Goal: Complete application form: Complete application form

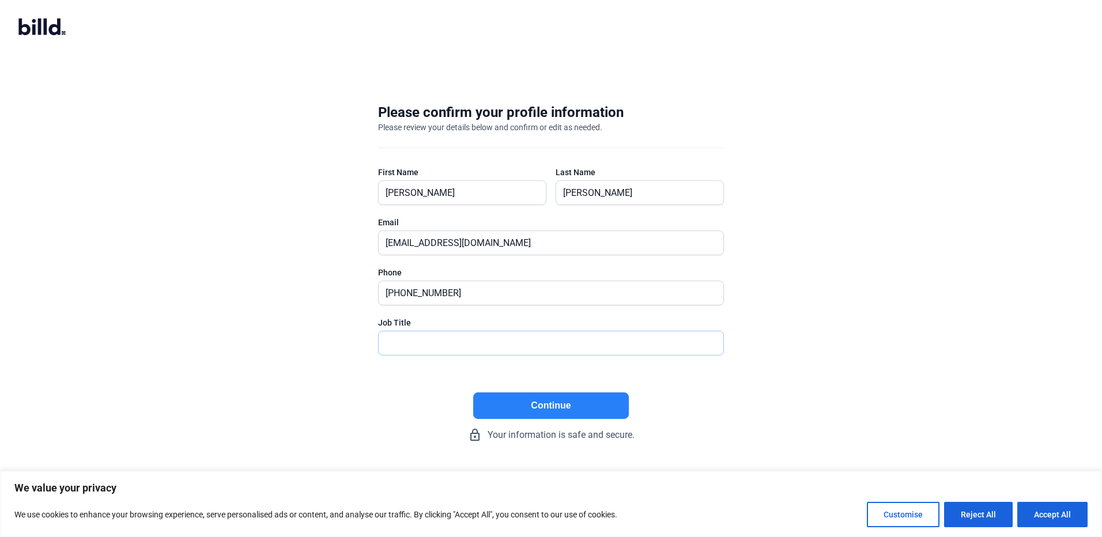
click at [406, 345] on input "text" at bounding box center [545, 343] width 332 height 24
type input "President"
click at [1081, 515] on button "Accept All" at bounding box center [1052, 514] width 70 height 25
checkbox input "true"
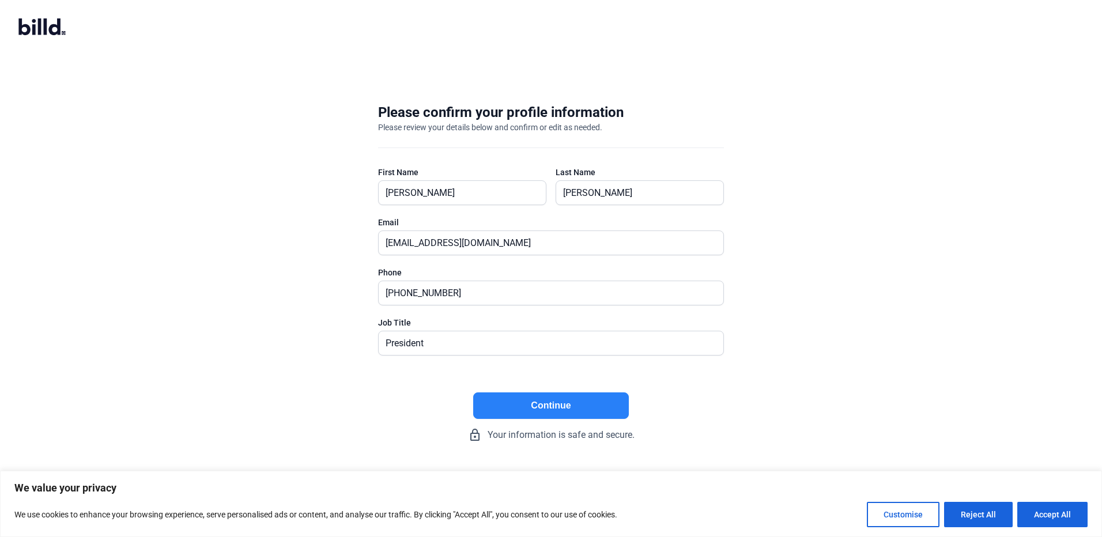
checkbox input "true"
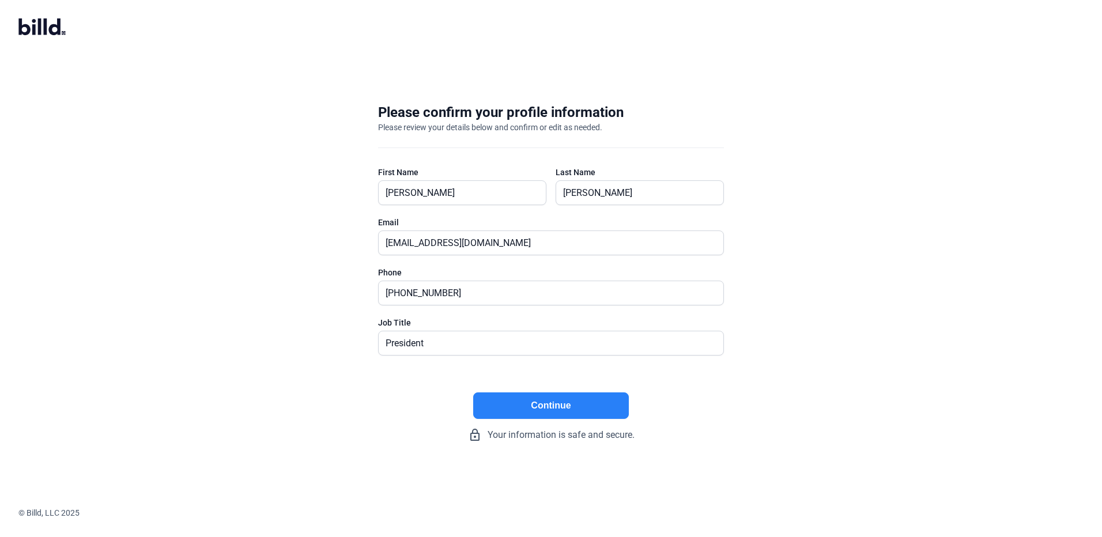
click at [567, 413] on button "Continue" at bounding box center [551, 406] width 156 height 27
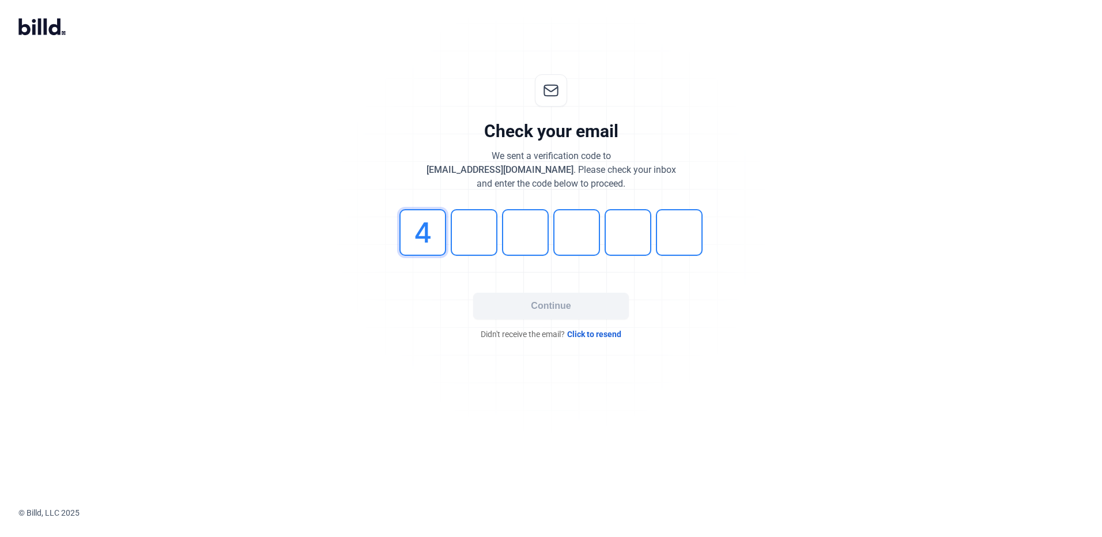
type input "4"
type input "0"
type input "3"
type input "9"
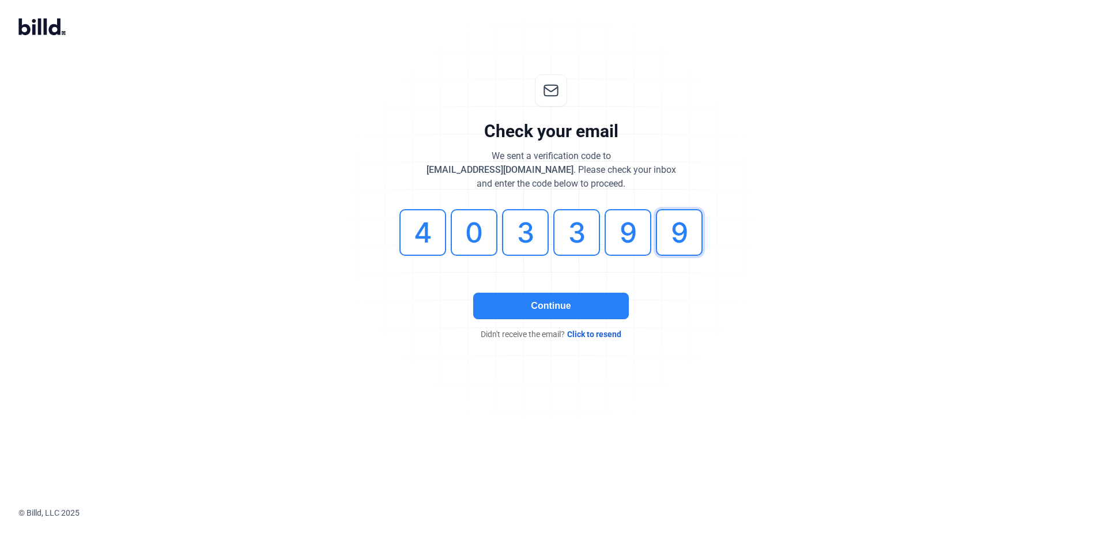
type input "9"
click at [560, 303] on button "Continue" at bounding box center [551, 306] width 156 height 27
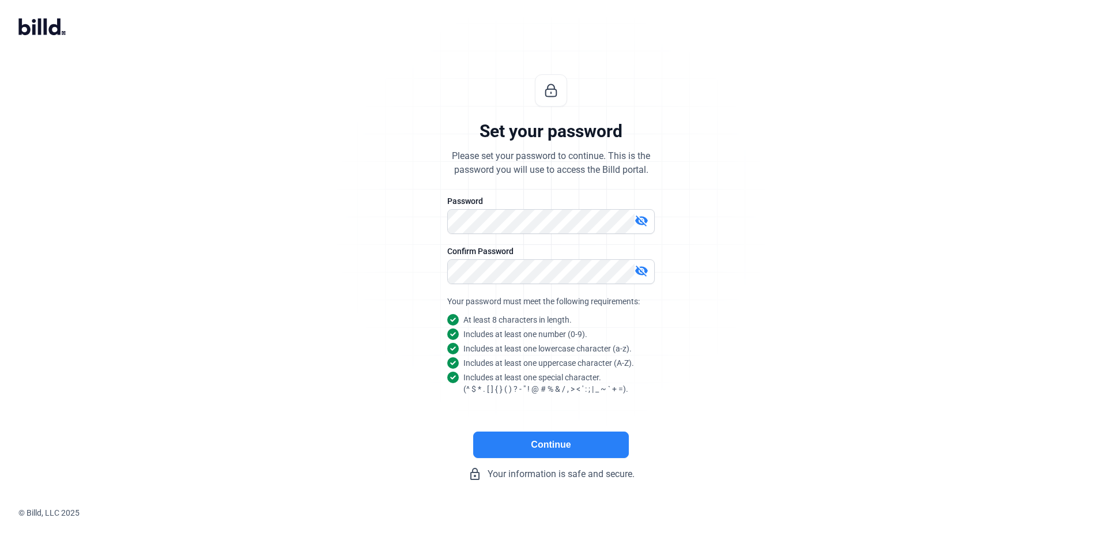
click at [554, 448] on button "Continue" at bounding box center [551, 445] width 156 height 27
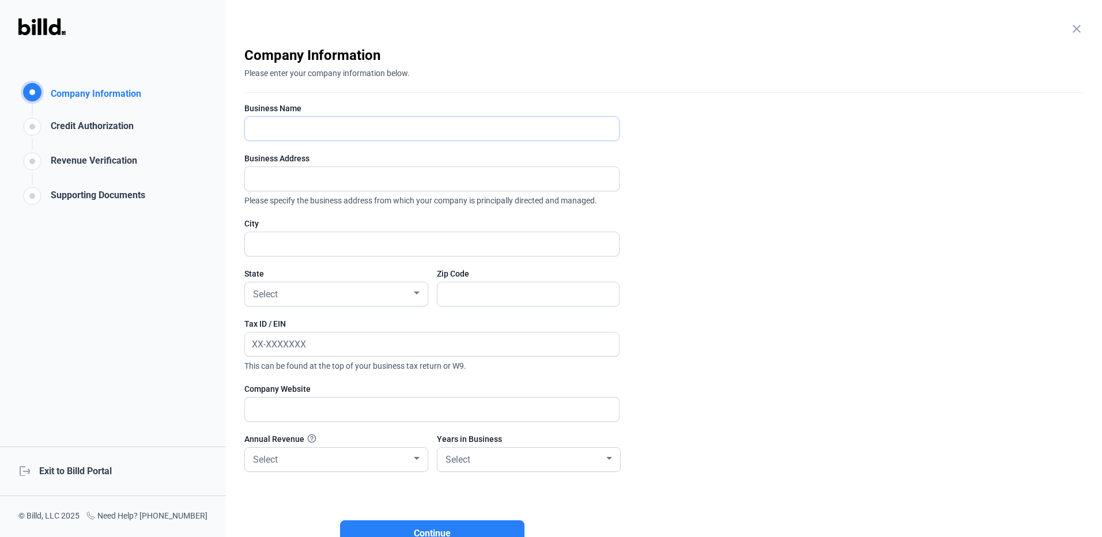
click at [268, 126] on input "text" at bounding box center [425, 129] width 361 height 24
type input "82 Contracting Inc."
type input "[STREET_ADDRESS]"
type input "Setauket- [GEOGRAPHIC_DATA]"
type input "11733"
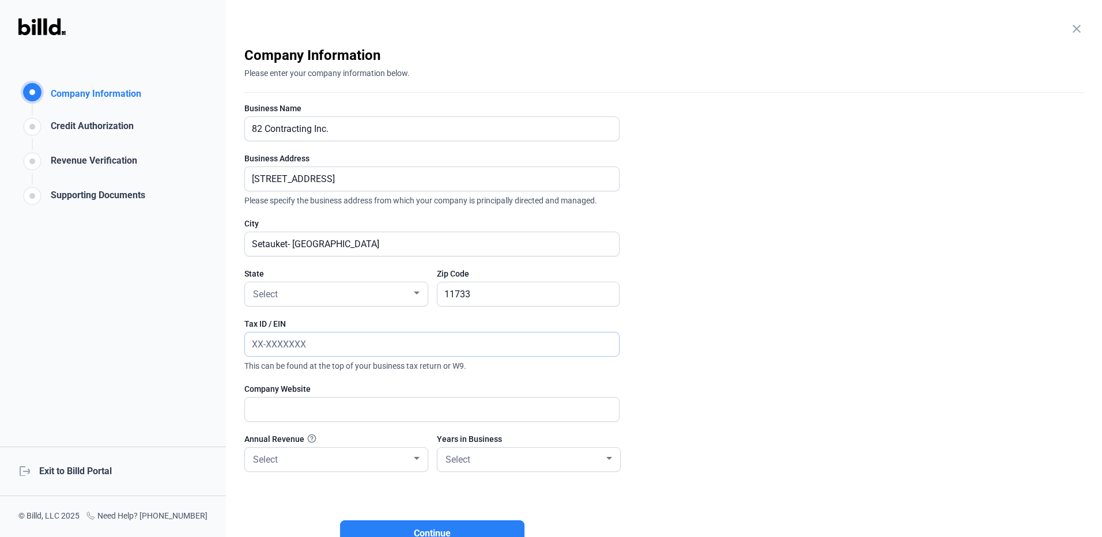
click at [300, 348] on input "text" at bounding box center [425, 345] width 361 height 24
click at [318, 347] on input "text" at bounding box center [432, 345] width 374 height 24
type input "[US_EMPLOYER_IDENTIFICATION_NUMBER]"
click at [299, 403] on input "text" at bounding box center [425, 410] width 361 height 24
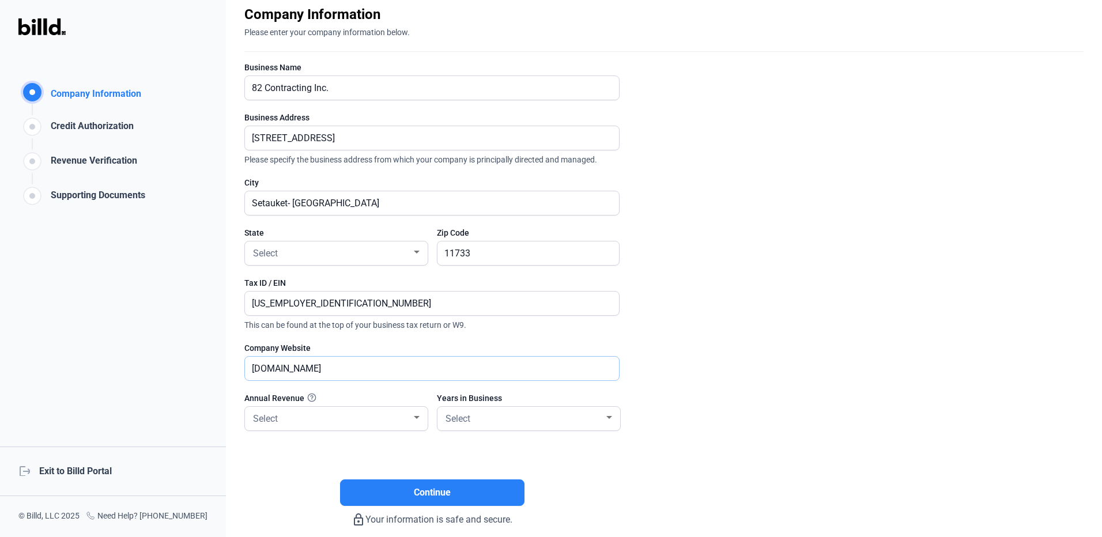
scroll to position [94, 0]
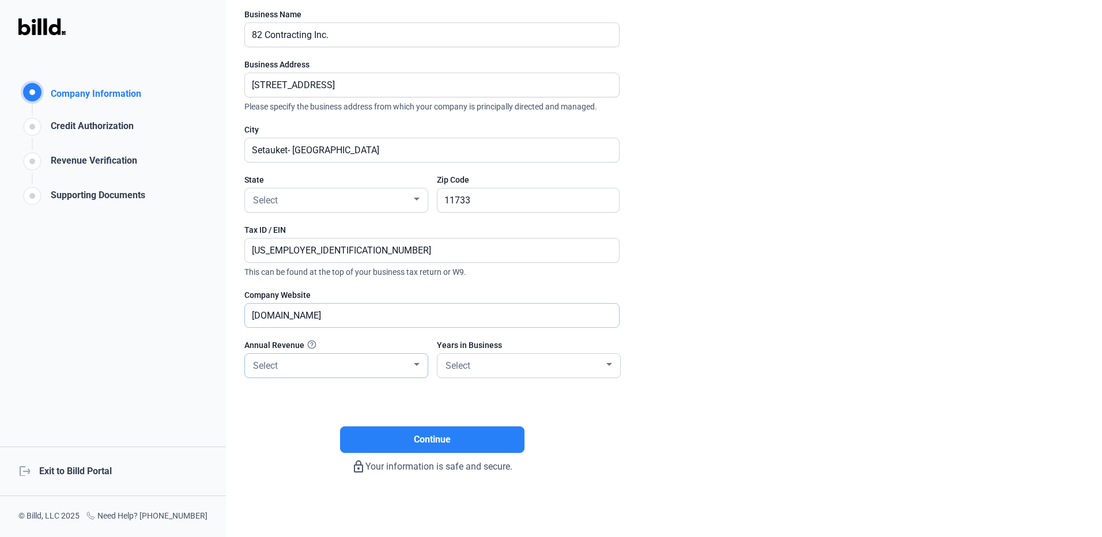
type input "[DOMAIN_NAME]"
click at [418, 365] on div at bounding box center [417, 364] width 6 height 3
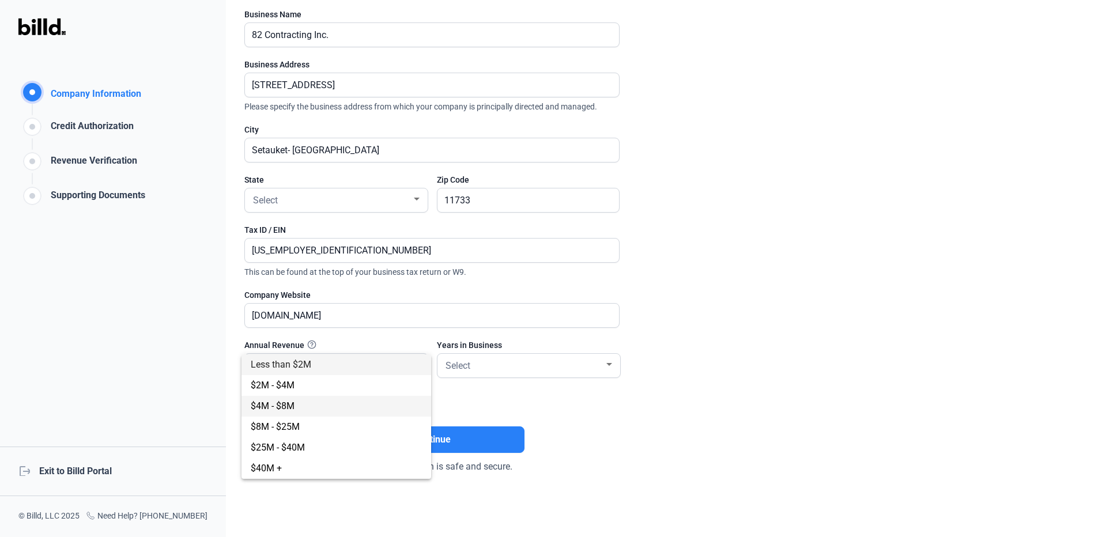
click at [289, 405] on span "$4M - $8M" at bounding box center [273, 406] width 44 height 11
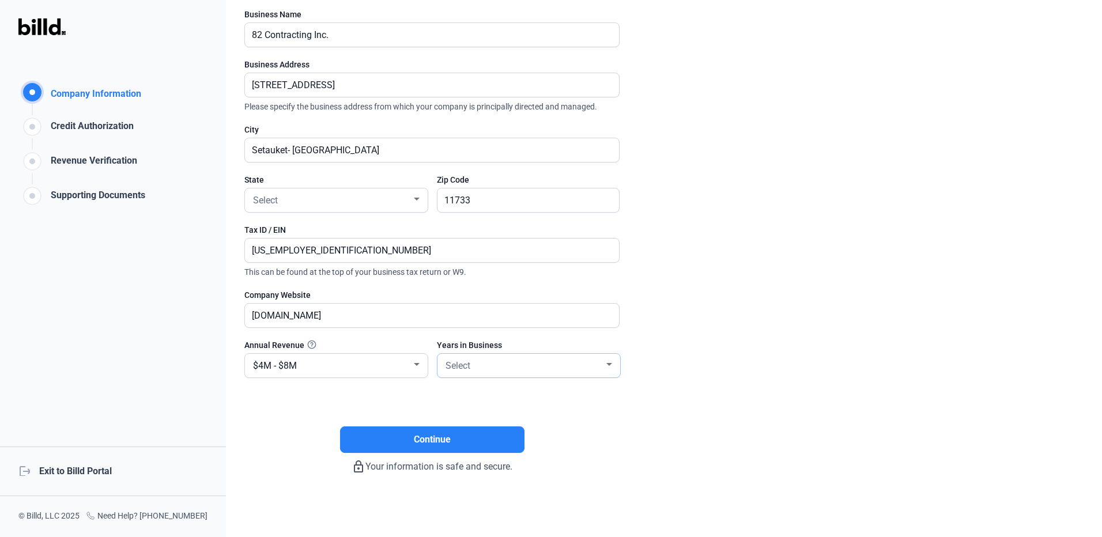
click at [608, 366] on div at bounding box center [609, 364] width 10 height 9
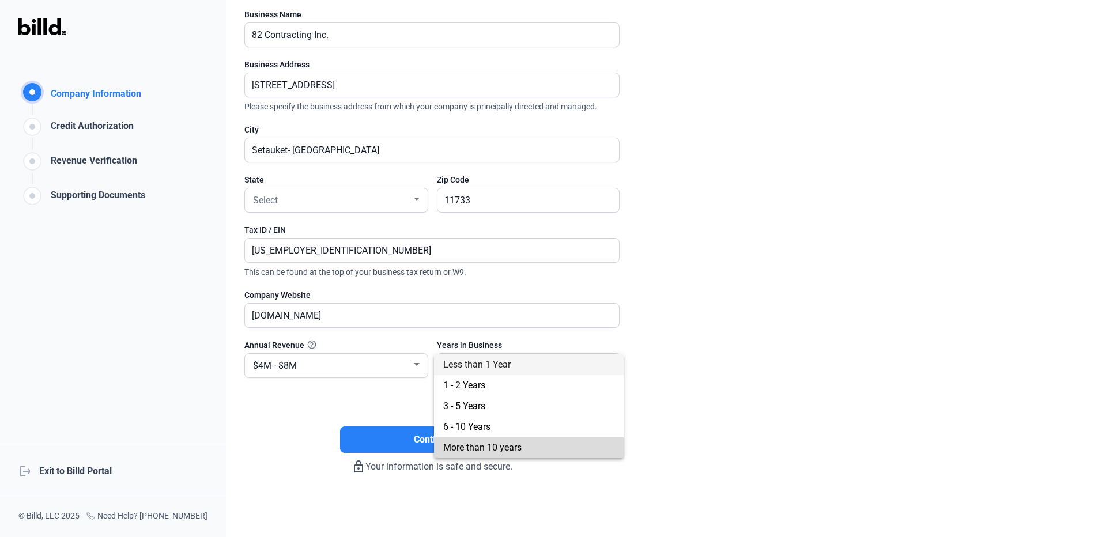
click at [488, 449] on span "More than 10 years" at bounding box center [482, 447] width 78 height 11
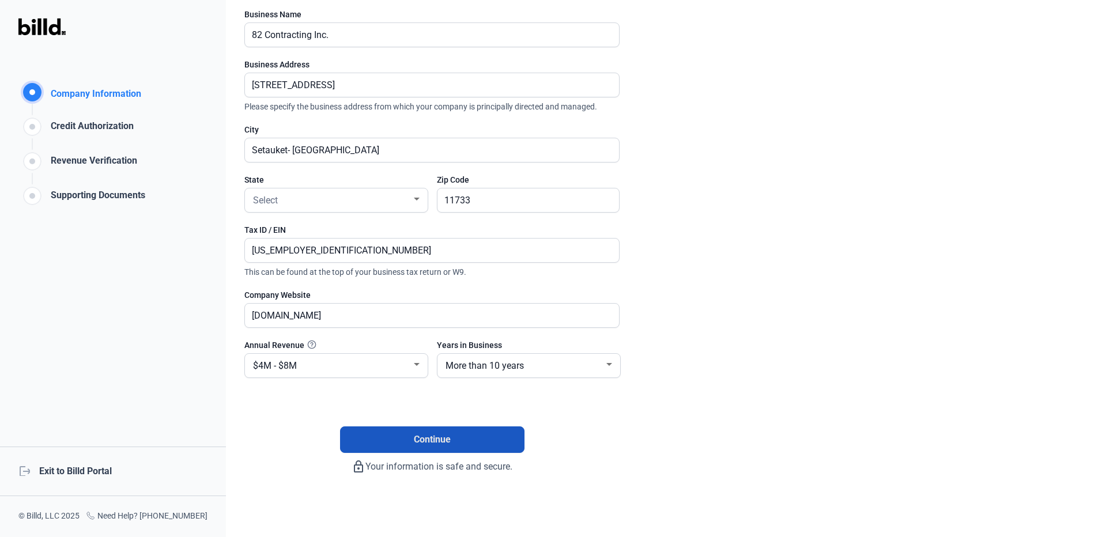
click at [432, 447] on button "Continue" at bounding box center [432, 440] width 184 height 27
click at [417, 198] on div at bounding box center [417, 199] width 6 height 3
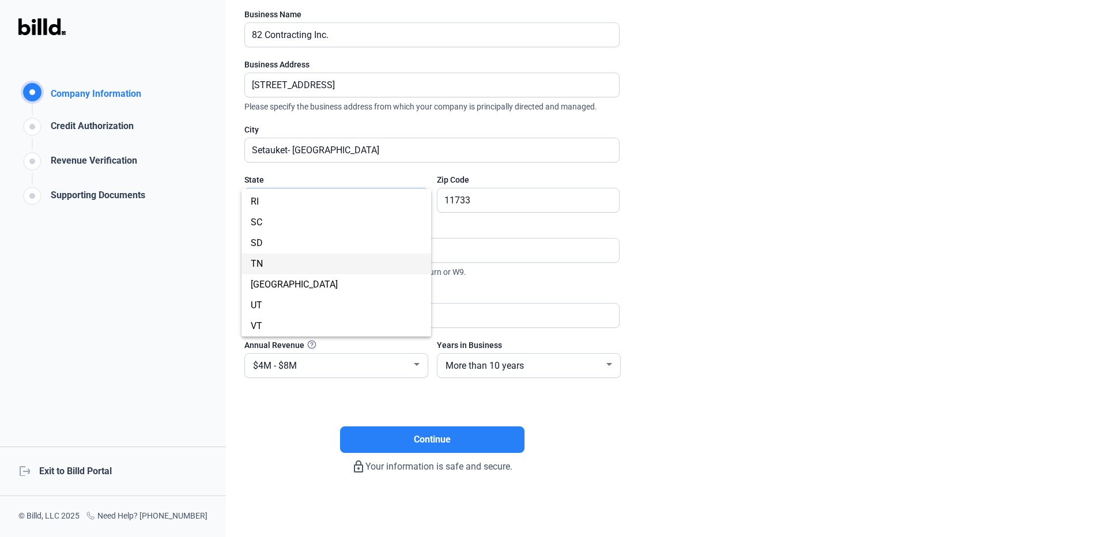
scroll to position [634, 0]
click at [261, 227] on span "NY" at bounding box center [257, 229] width 12 height 11
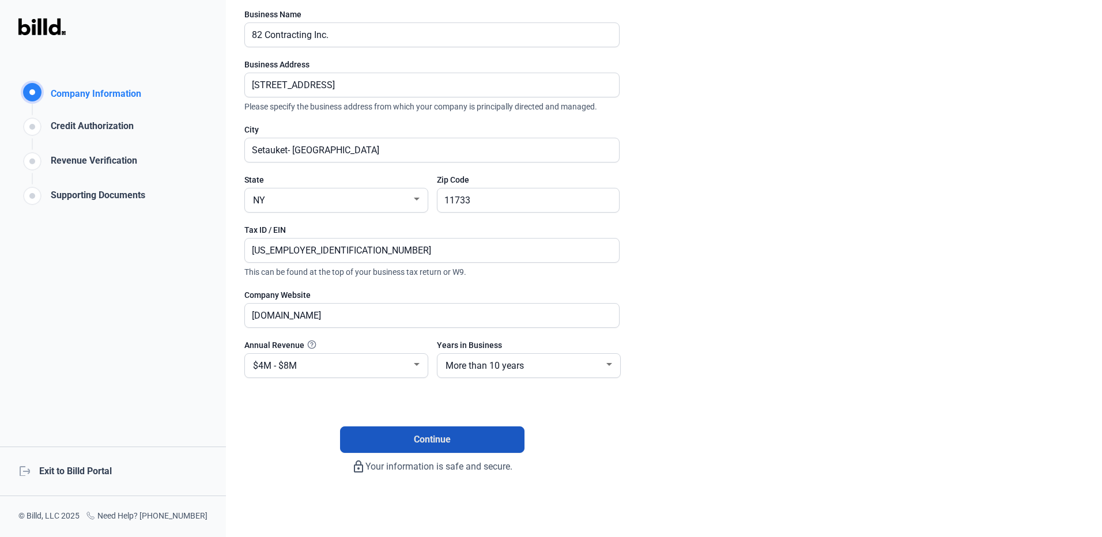
click at [407, 440] on button "Continue" at bounding box center [432, 440] width 184 height 27
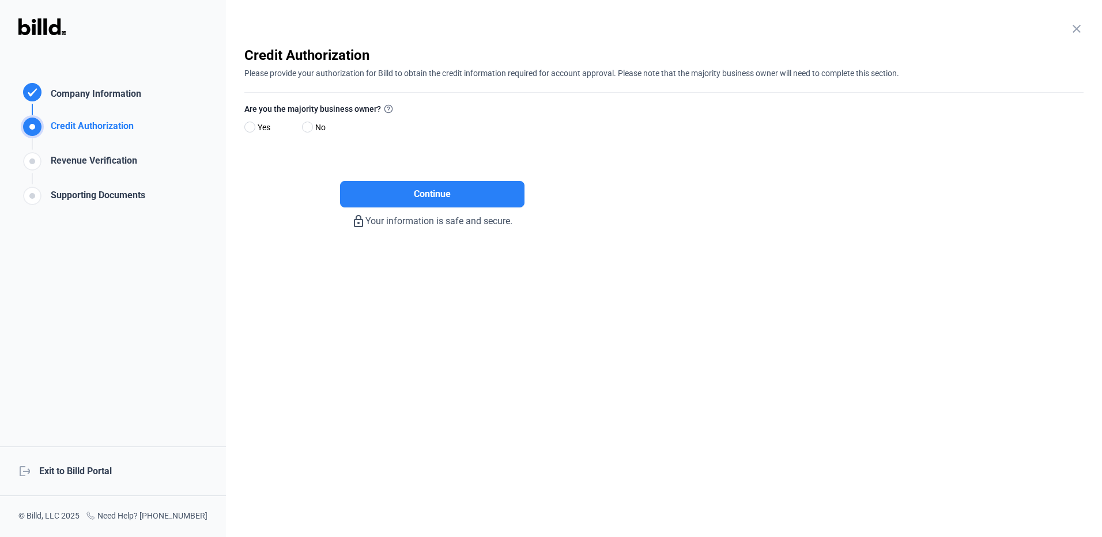
scroll to position [0, 0]
click at [251, 127] on span at bounding box center [249, 127] width 11 height 11
click at [251, 127] on input "Yes" at bounding box center [248, 127] width 9 height 9
radio input "true"
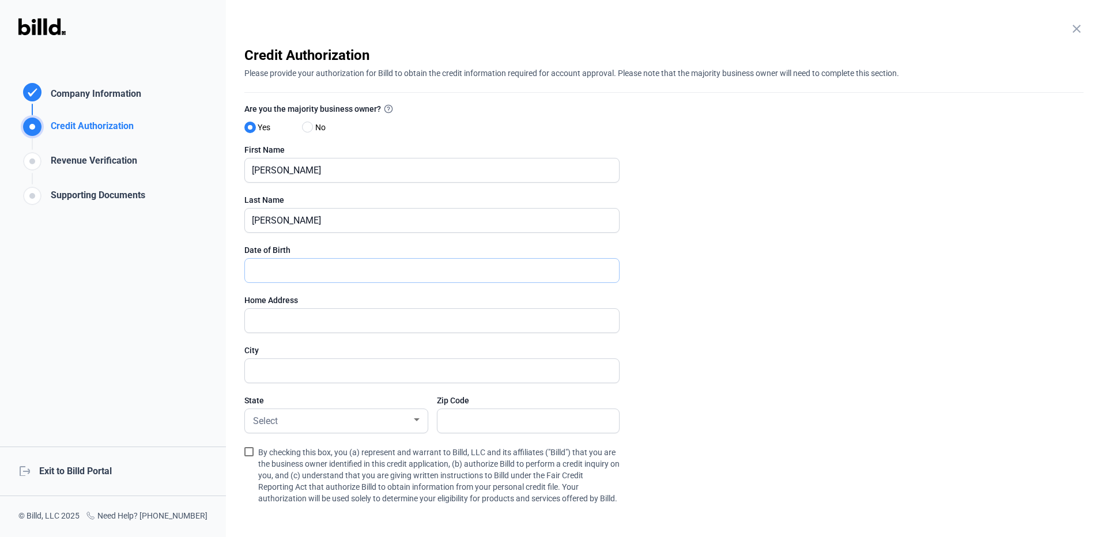
click at [274, 273] on input "text" at bounding box center [425, 271] width 361 height 24
type input "4_/__/____"
type input "[DATE]"
click at [258, 322] on input "text" at bounding box center [432, 321] width 374 height 24
type input "[STREET_ADDRESS]"
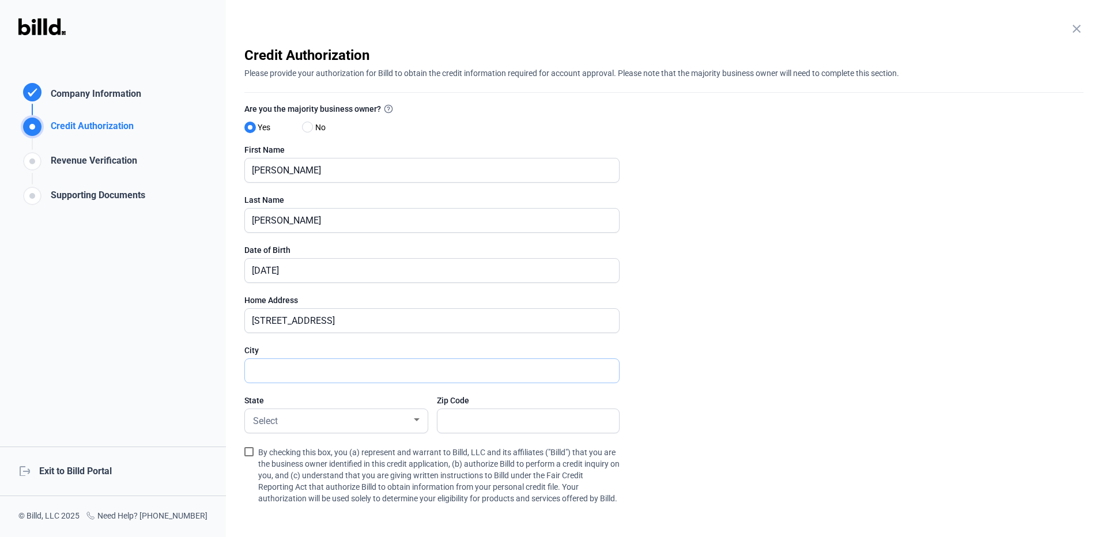
type input "Setauket- [GEOGRAPHIC_DATA]"
type input "11733"
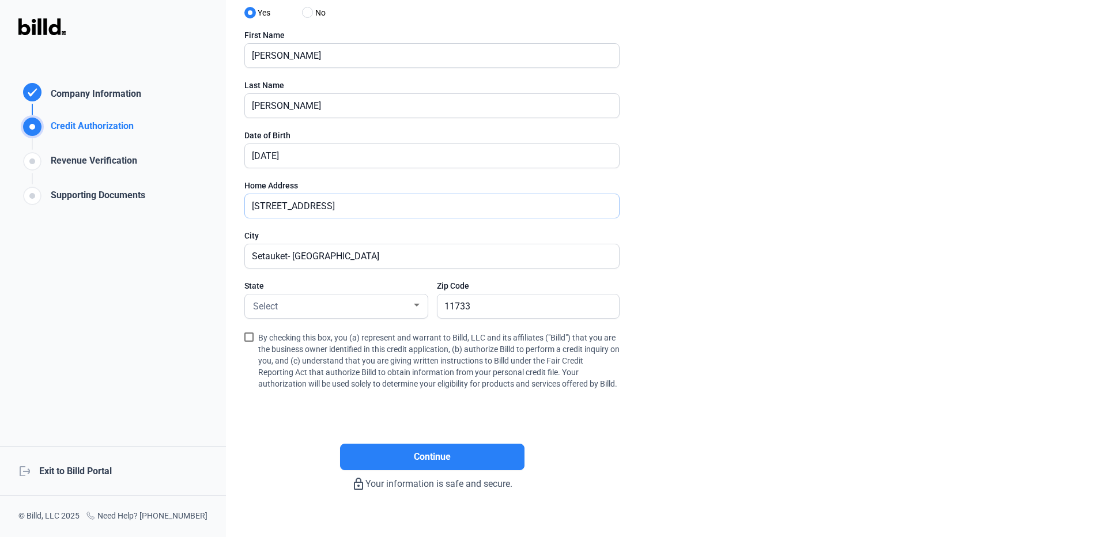
scroll to position [115, 0]
click at [420, 304] on div at bounding box center [417, 304] width 10 height 9
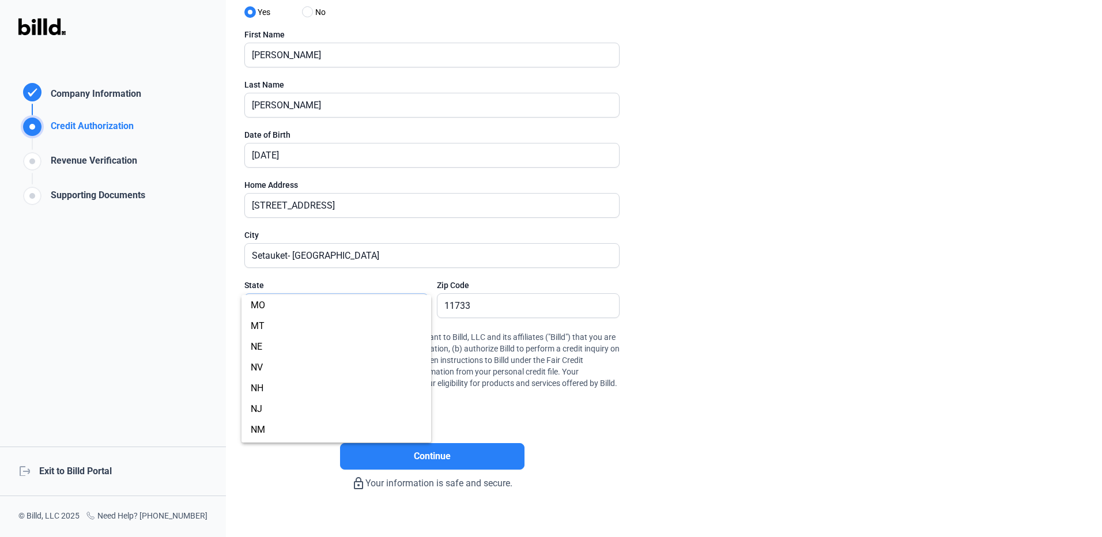
scroll to position [576, 0]
click at [266, 391] on span "NY" at bounding box center [336, 393] width 171 height 21
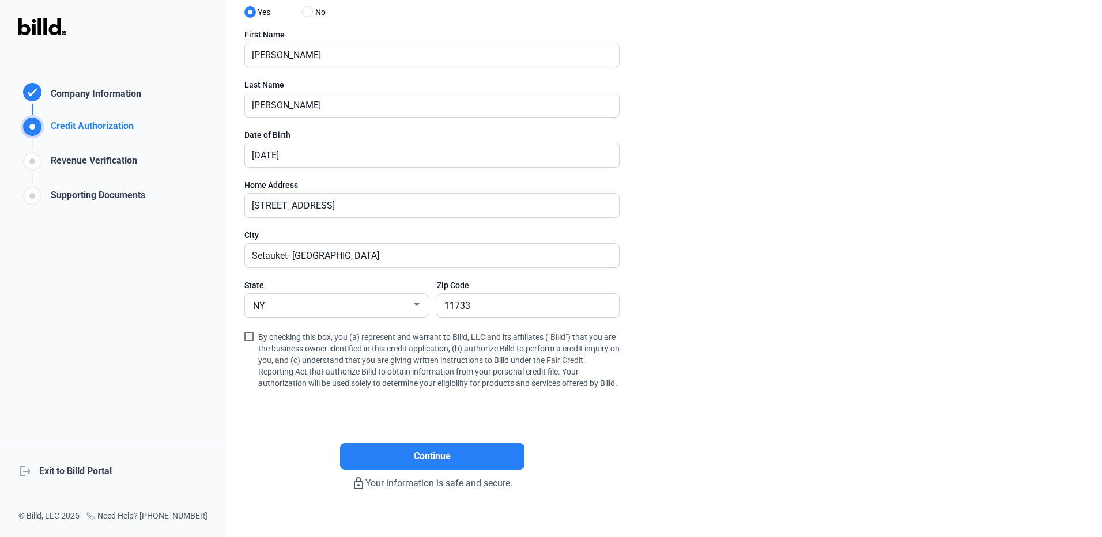
drag, startPoint x: 247, startPoint y: 337, endPoint x: 252, endPoint y: 341, distance: 7.0
click at [248, 337] on span at bounding box center [248, 336] width 9 height 9
click at [0, 0] on input "By checking this box, you (a) represent and warrant to Billd, LLC and its affil…" at bounding box center [0, 0] width 0 height 0
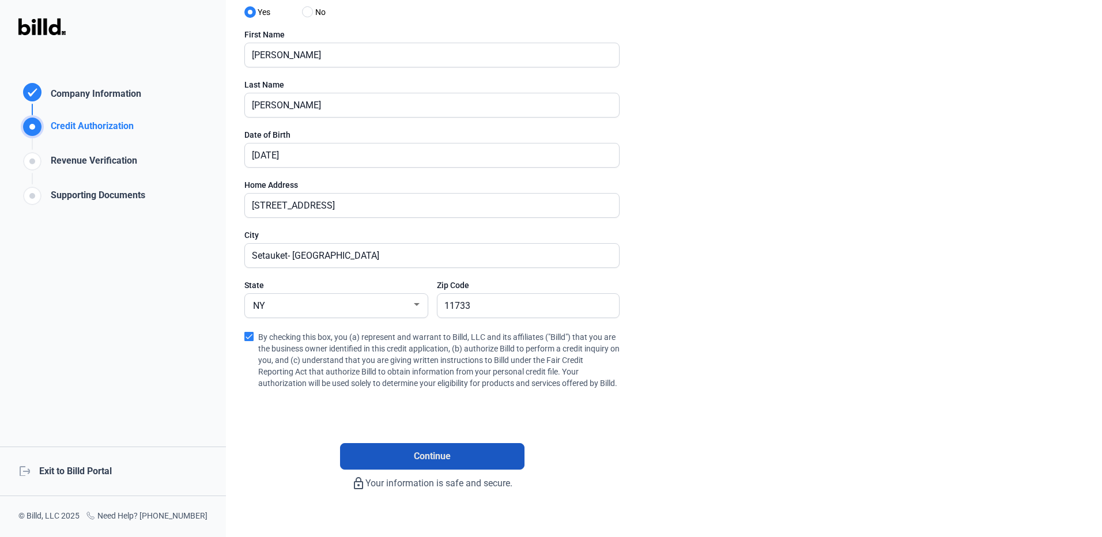
click at [420, 463] on span "Continue" at bounding box center [432, 457] width 37 height 14
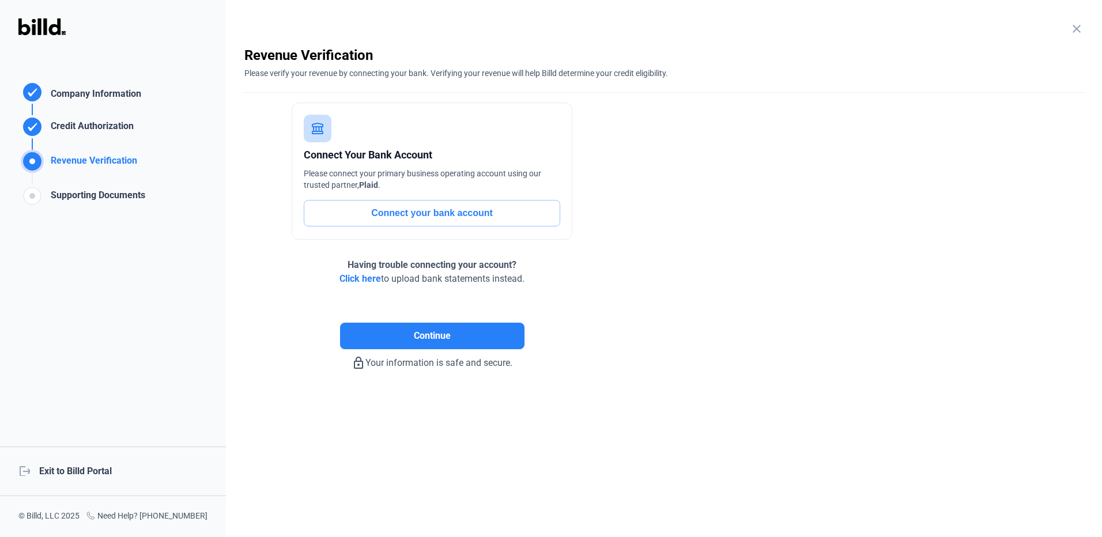
scroll to position [0, 0]
click at [415, 214] on button "Connect your bank account" at bounding box center [432, 213] width 257 height 27
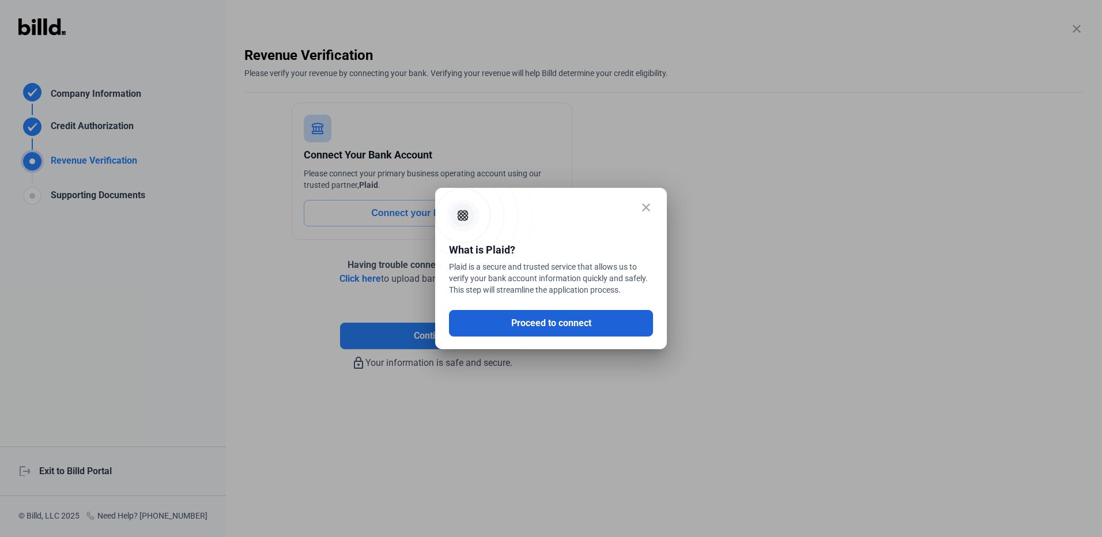
click at [537, 325] on button "Proceed to connect" at bounding box center [551, 323] width 204 height 27
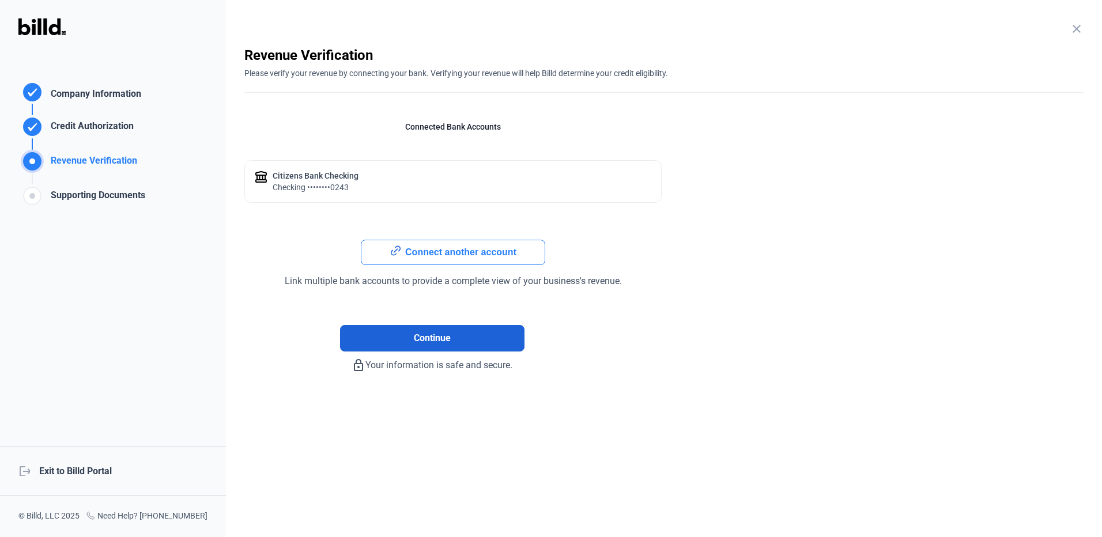
click at [461, 341] on button "Continue" at bounding box center [432, 338] width 184 height 27
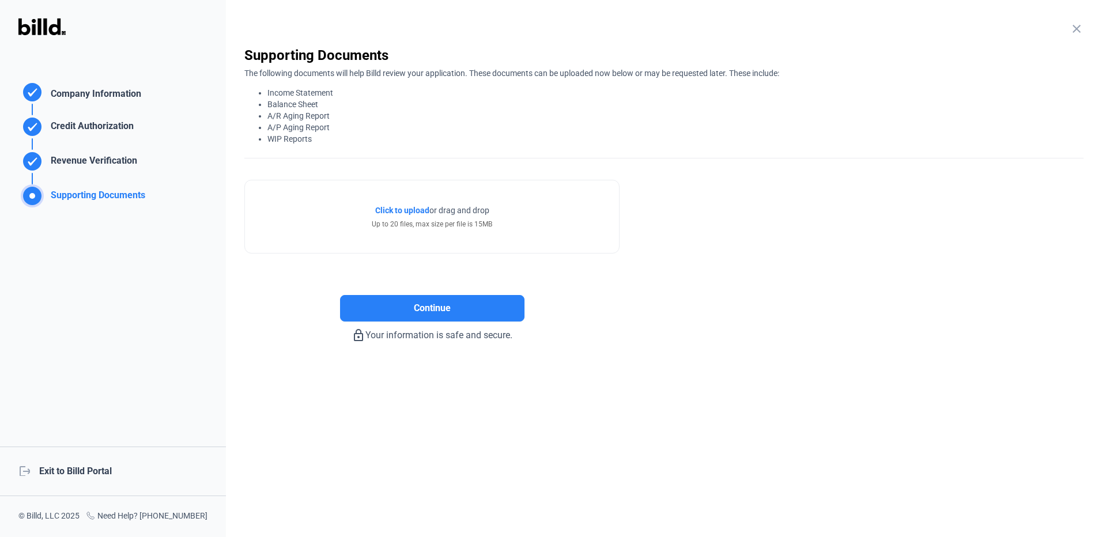
click at [408, 206] on span "Click to upload" at bounding box center [402, 210] width 54 height 9
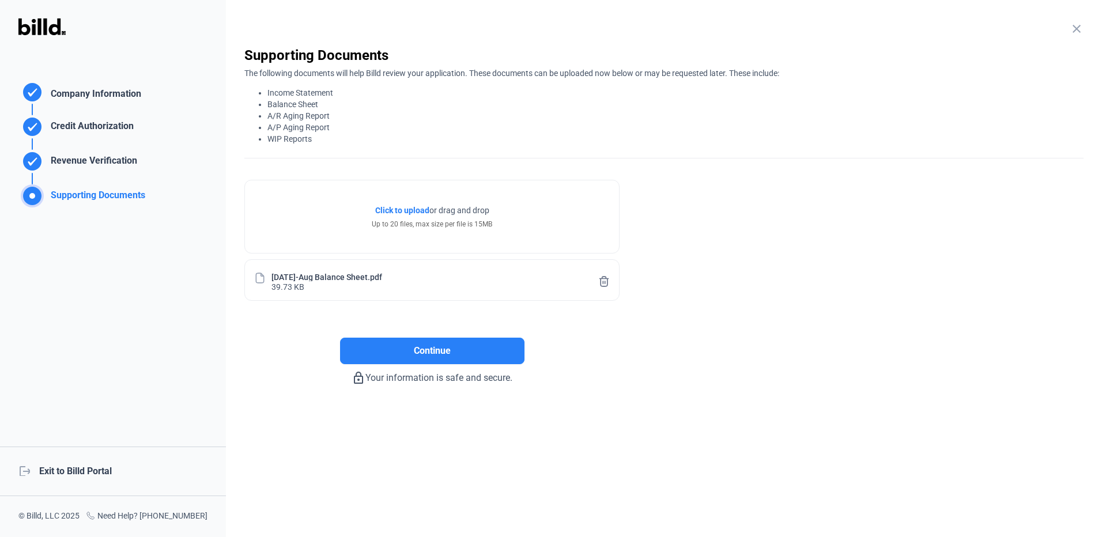
click at [397, 210] on span "Click to upload" at bounding box center [402, 210] width 54 height 9
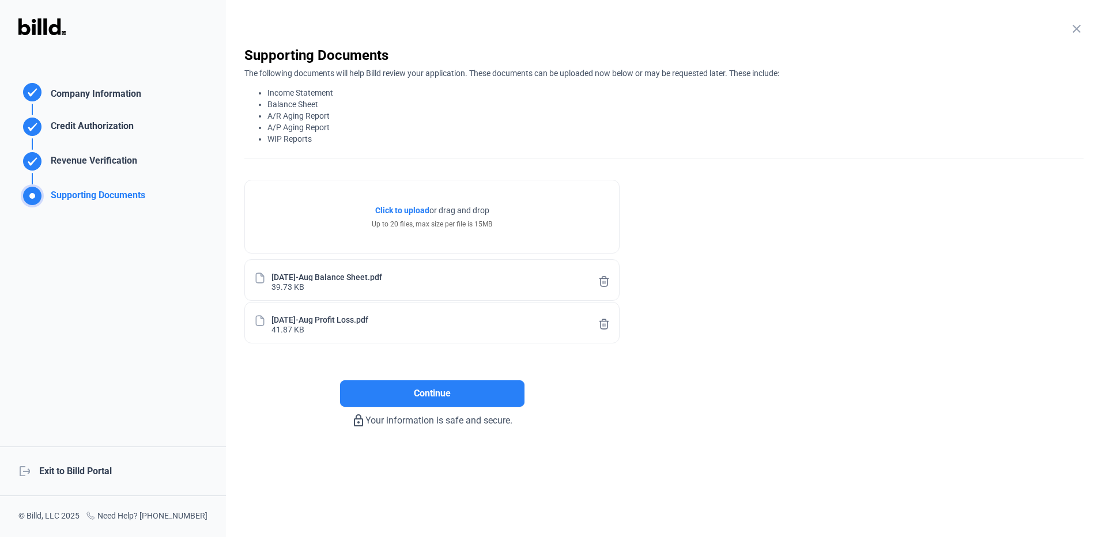
click at [406, 211] on span "Click to upload" at bounding box center [402, 210] width 54 height 9
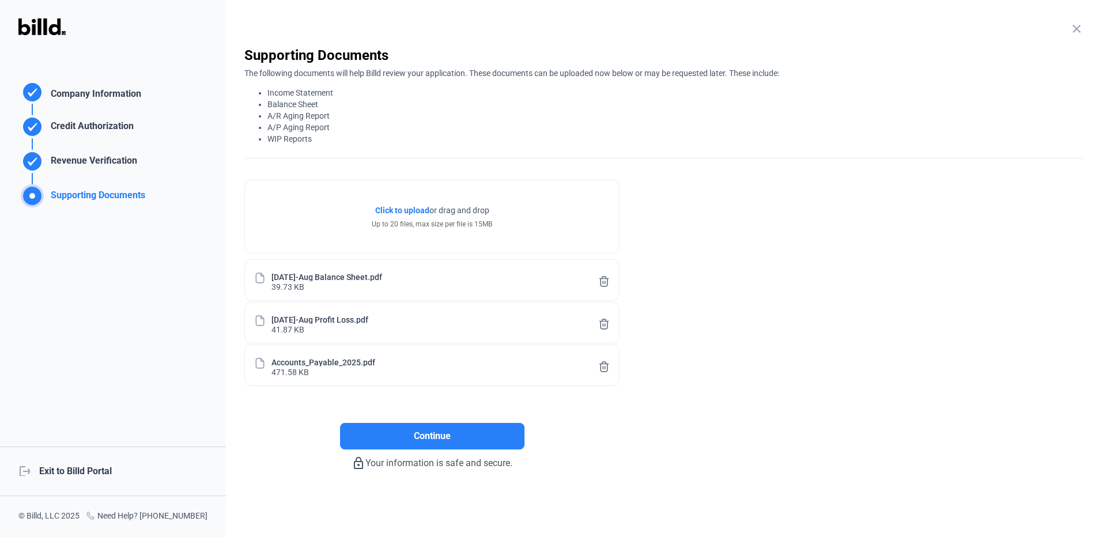
click at [401, 210] on span "Click to upload" at bounding box center [402, 210] width 54 height 9
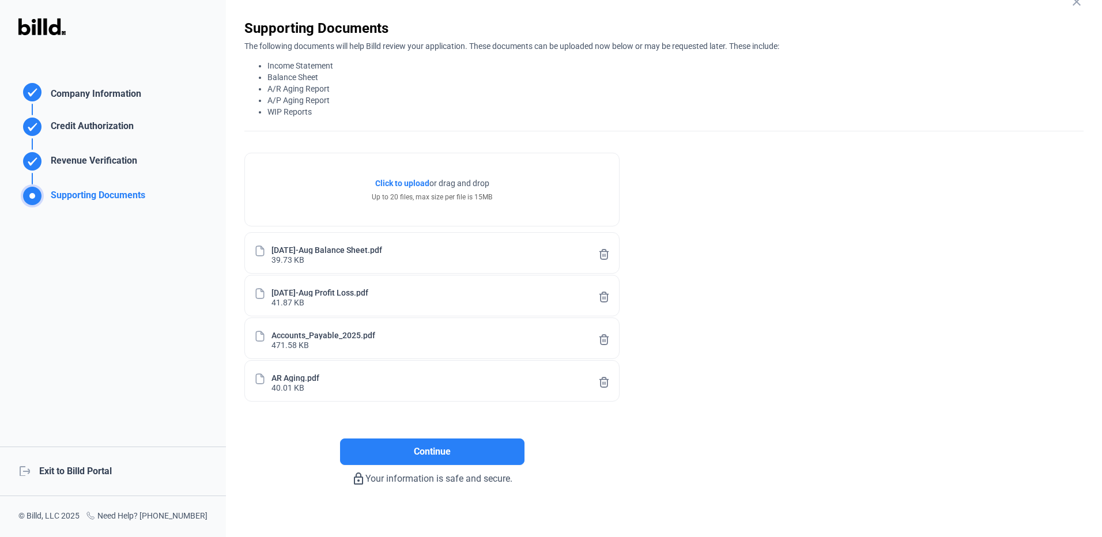
scroll to position [39, 0]
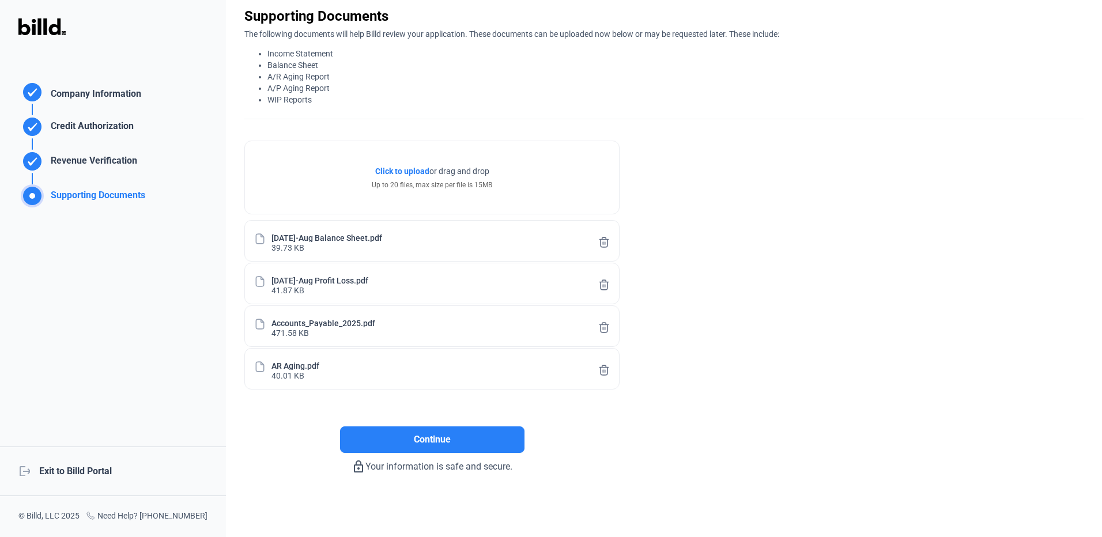
click at [403, 171] on span "Click to upload" at bounding box center [402, 171] width 54 height 9
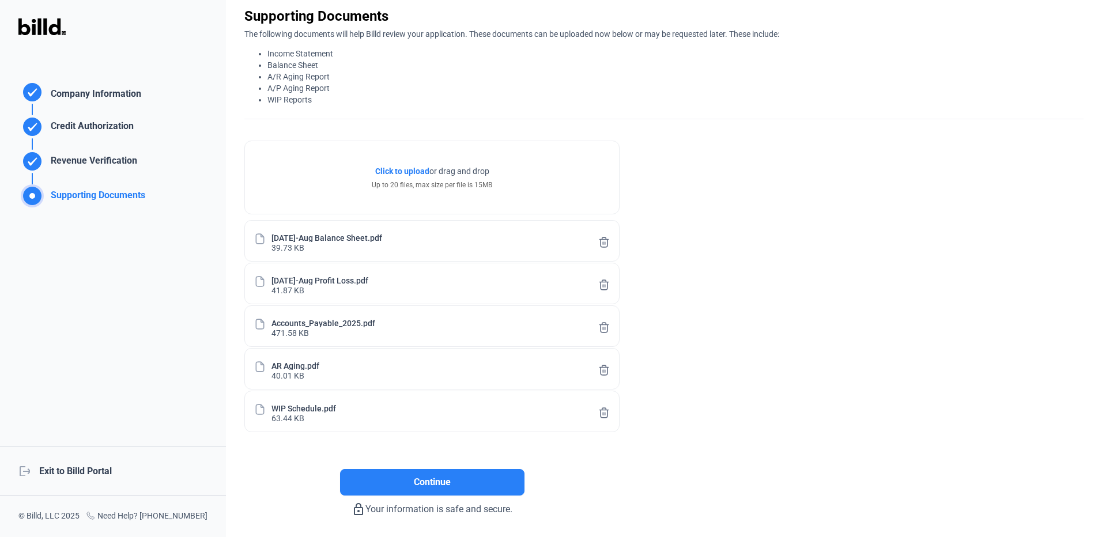
click at [418, 480] on span "Continue" at bounding box center [432, 483] width 37 height 14
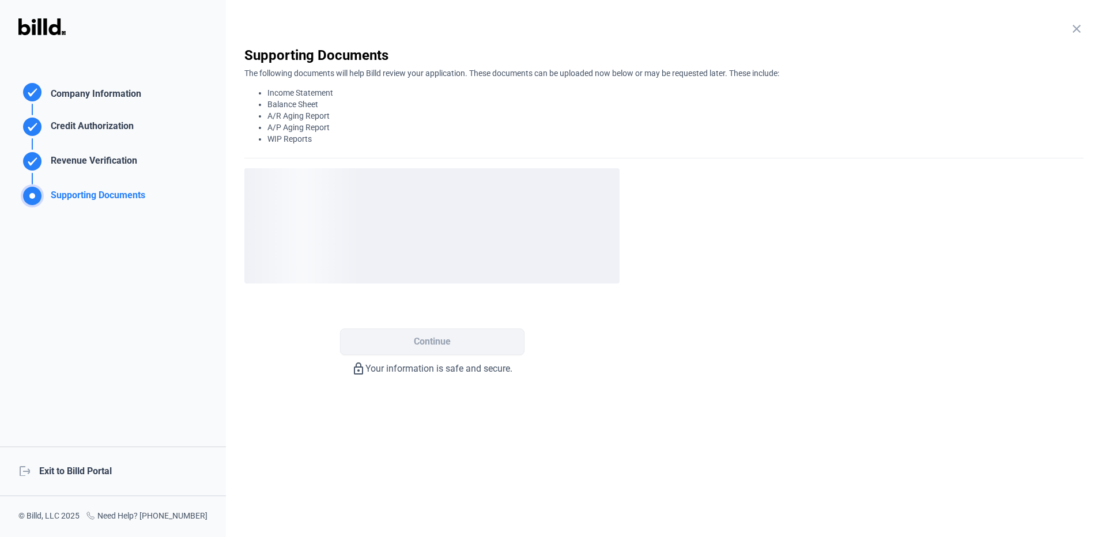
scroll to position [0, 0]
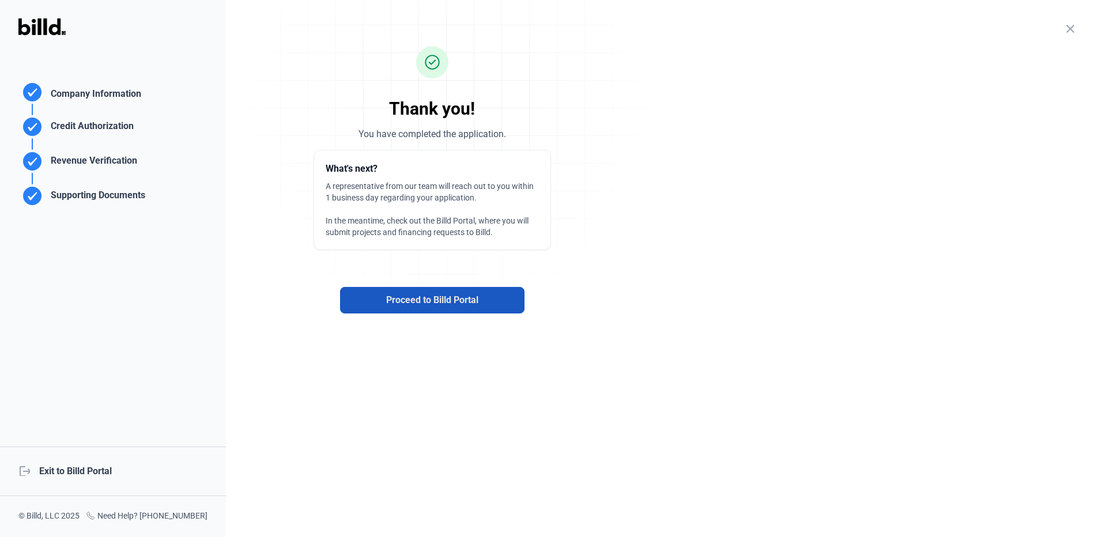
click at [431, 301] on span "Proceed to Billd Portal" at bounding box center [432, 300] width 92 height 14
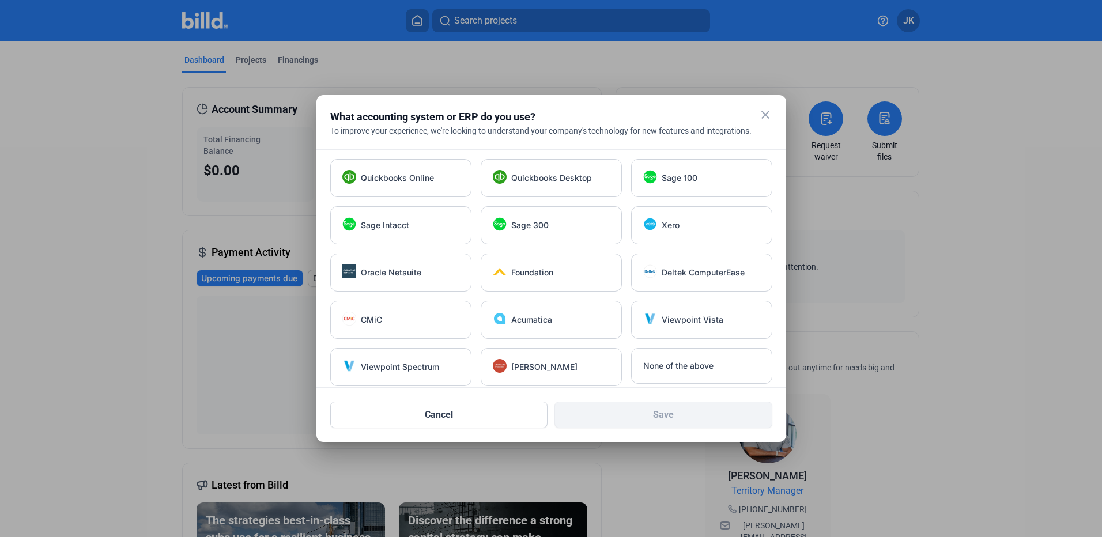
click at [764, 115] on mat-icon "close" at bounding box center [766, 115] width 14 height 14
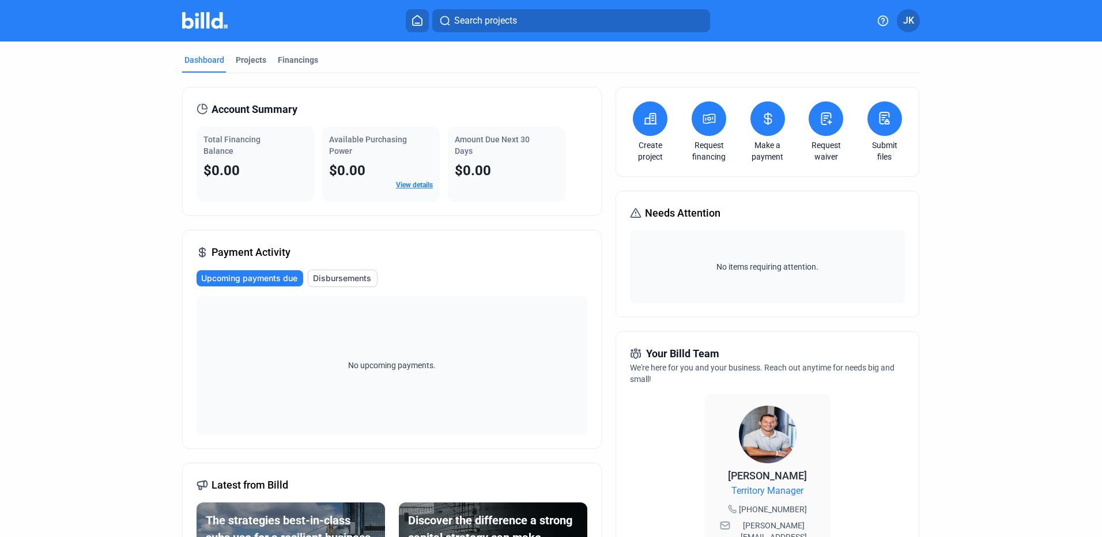
click at [910, 14] on span "JK" at bounding box center [908, 21] width 11 height 14
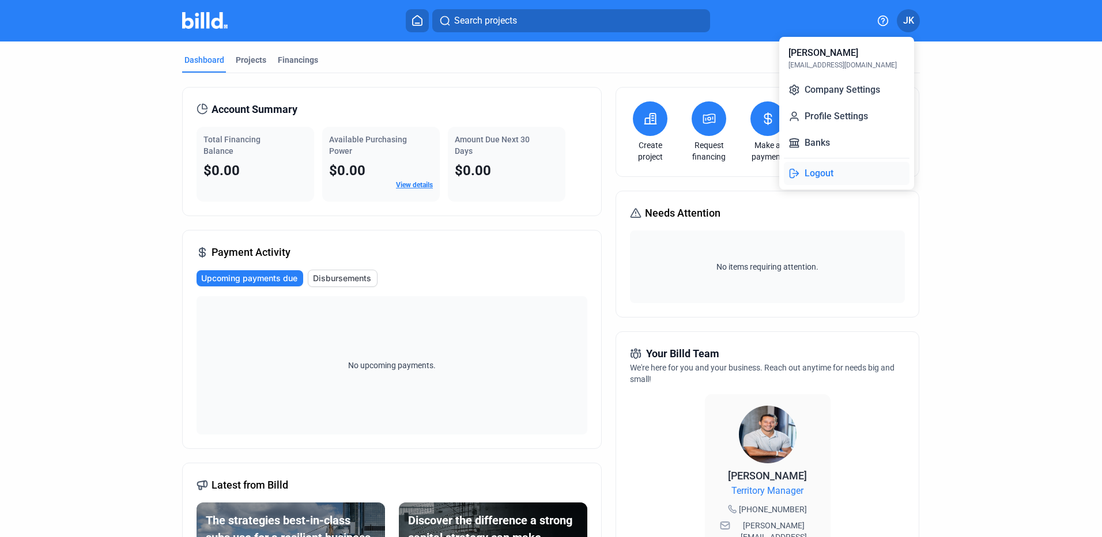
click at [821, 174] on button "Logout" at bounding box center [847, 173] width 126 height 23
